Goal: Information Seeking & Learning: Learn about a topic

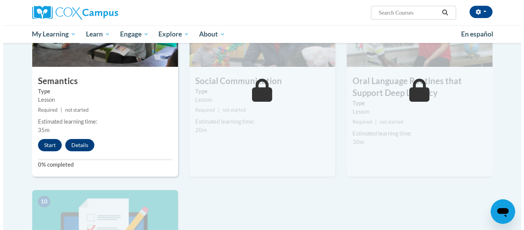
scroll to position [644, 0]
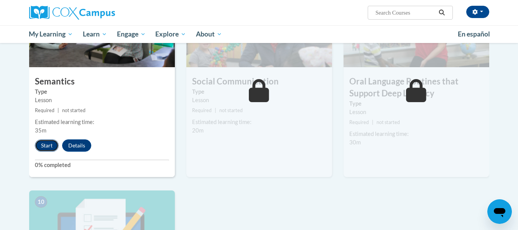
click at [49, 146] on button "Start" at bounding box center [47, 145] width 24 height 12
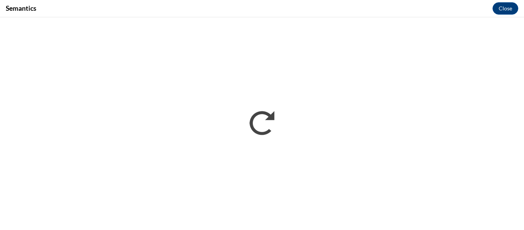
scroll to position [0, 0]
